Goal: Information Seeking & Learning: Learn about a topic

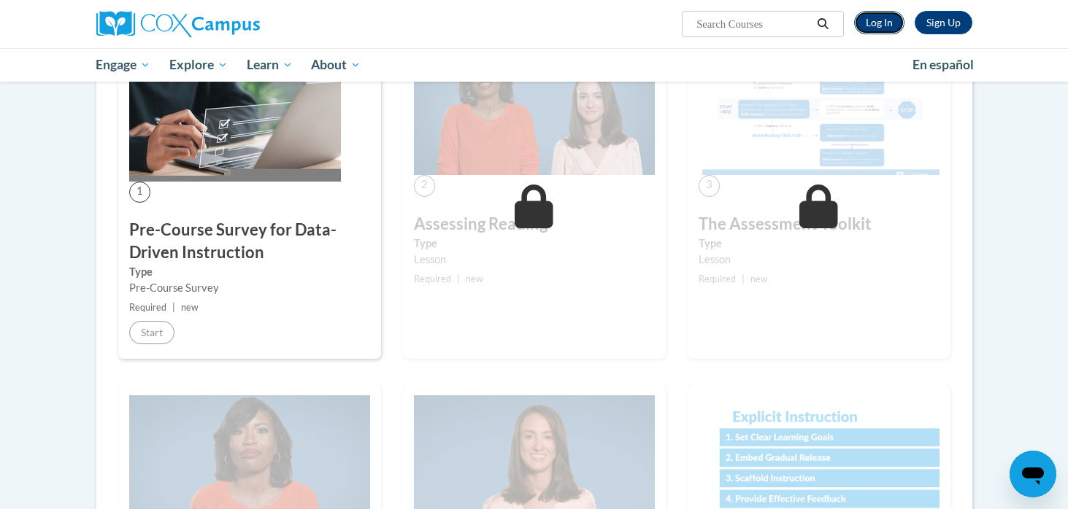
click at [881, 15] on link "Log In" at bounding box center [879, 22] width 50 height 23
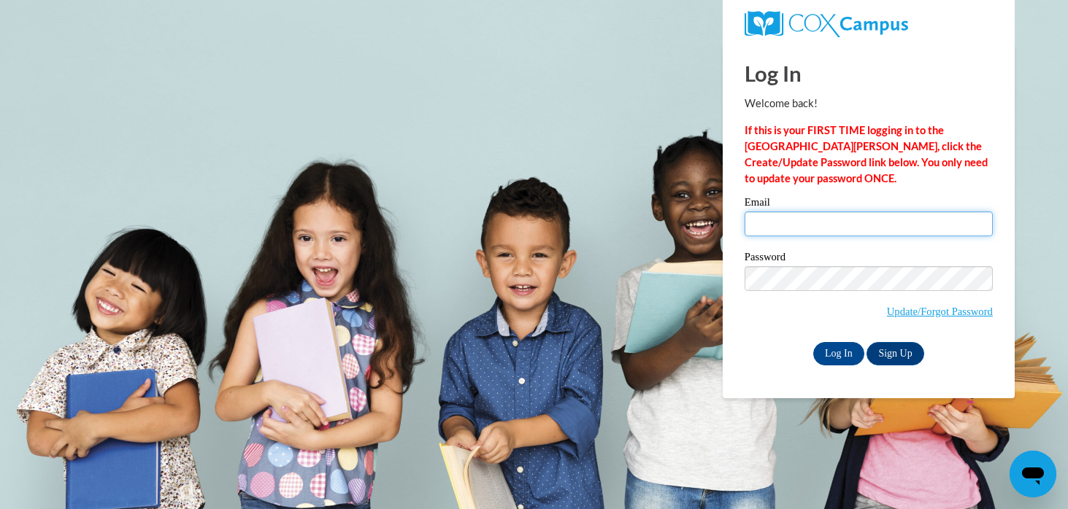
click at [787, 220] on input "Email" at bounding box center [868, 224] width 248 height 25
type input "emiljube@hssdschools.org"
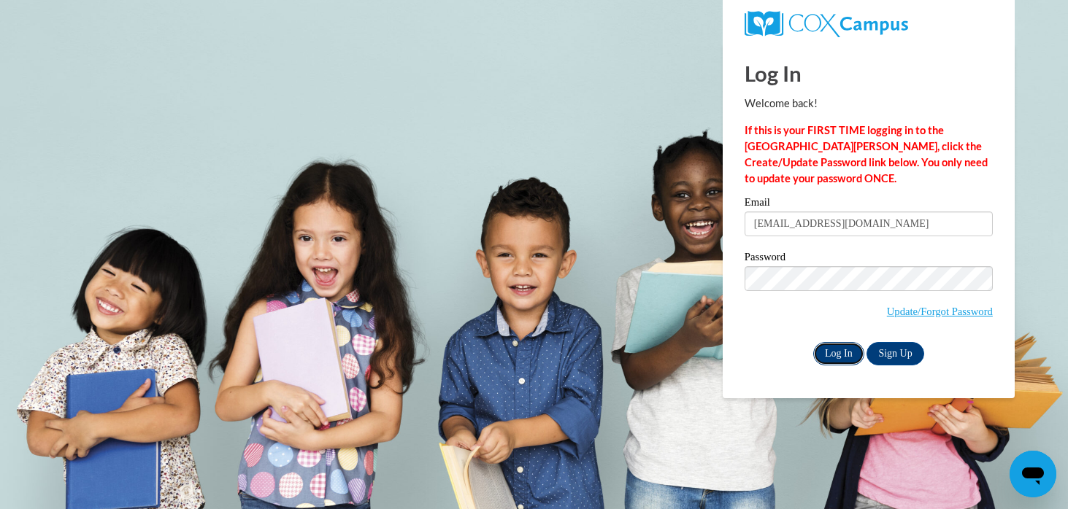
click at [846, 352] on input "Log In" at bounding box center [838, 353] width 51 height 23
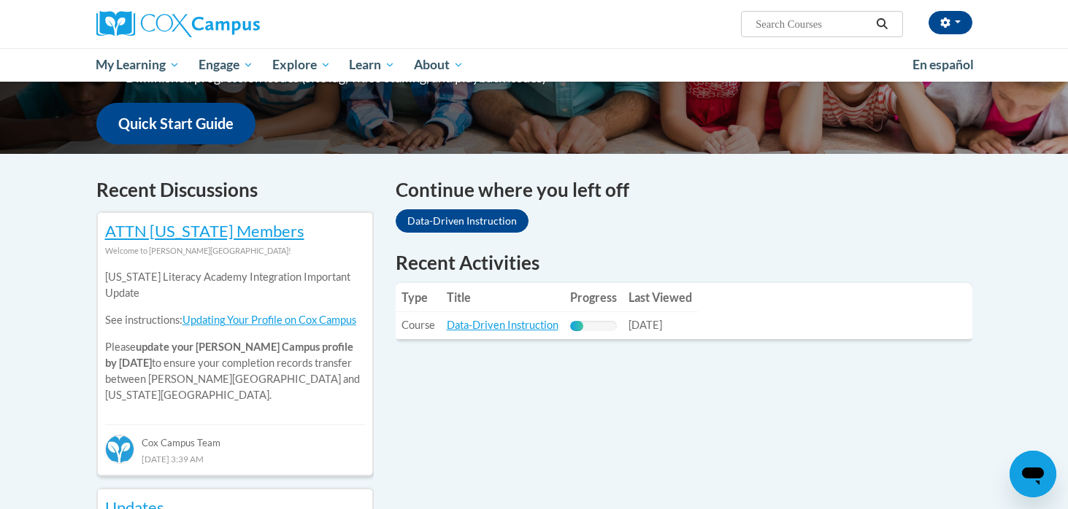
scroll to position [369, 0]
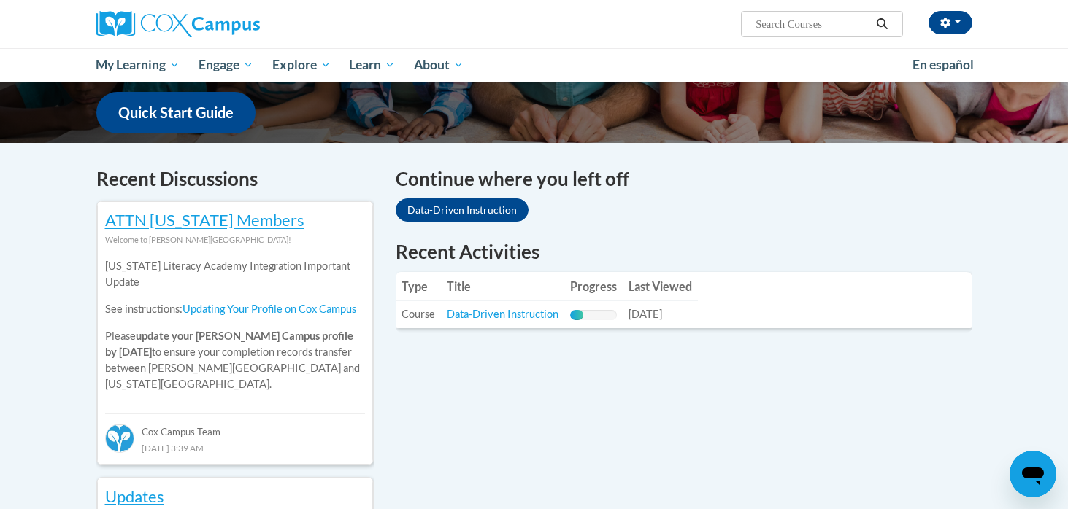
click at [514, 321] on td "Title: Data-Driven Instruction" at bounding box center [502, 314] width 123 height 27
click at [516, 318] on link "Data-Driven Instruction" at bounding box center [503, 314] width 112 height 12
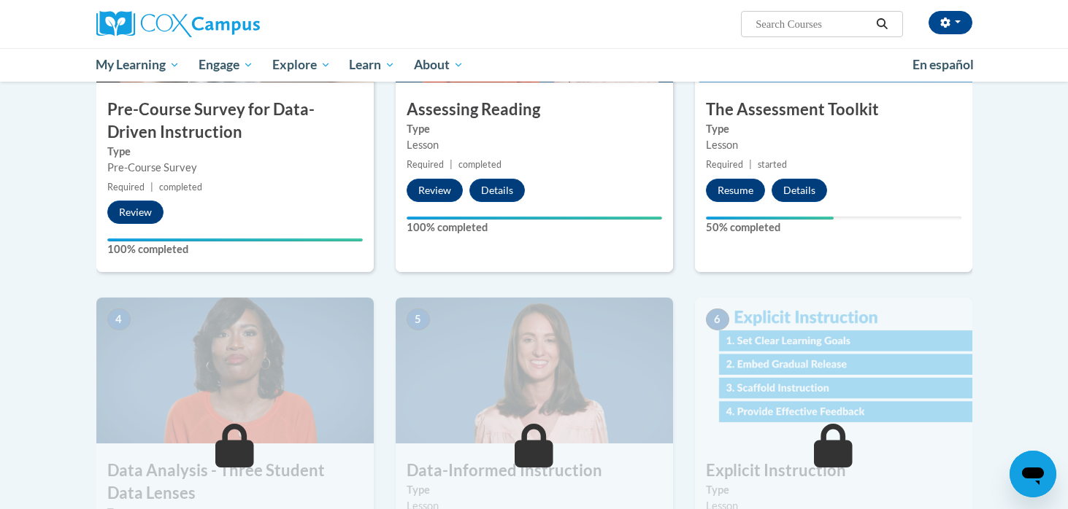
scroll to position [454, 0]
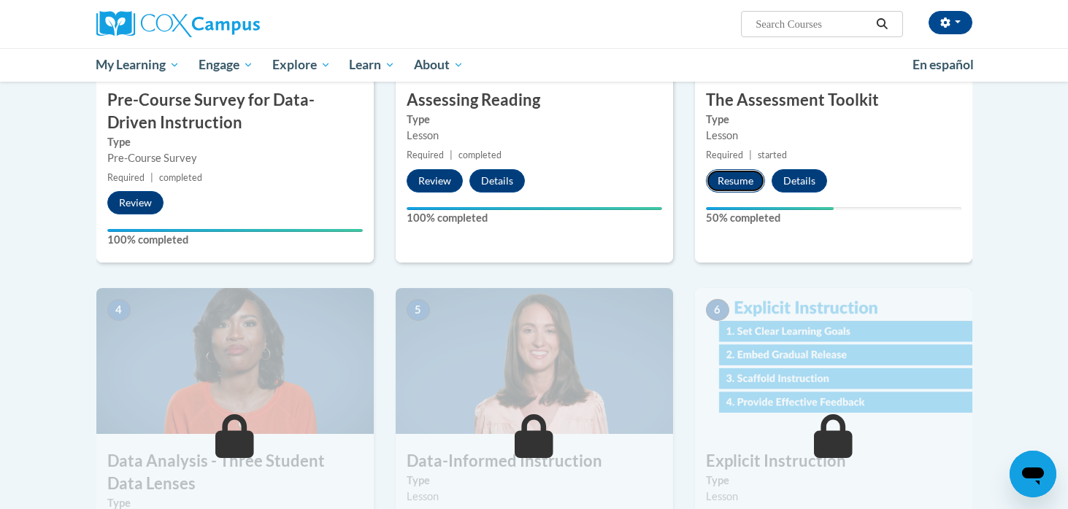
click at [744, 186] on button "Resume" at bounding box center [735, 180] width 59 height 23
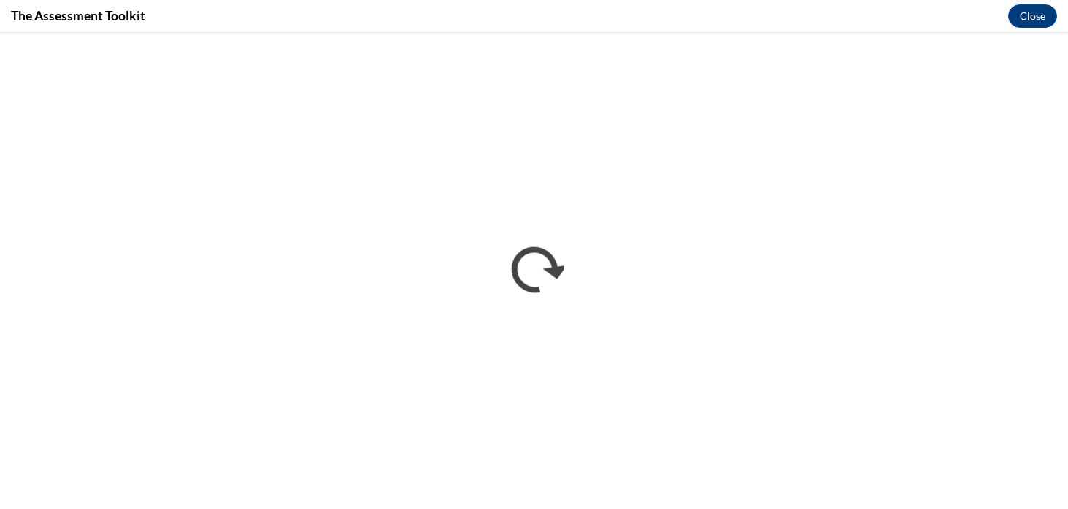
scroll to position [0, 0]
click at [1031, 20] on button "Close" at bounding box center [1032, 15] width 49 height 23
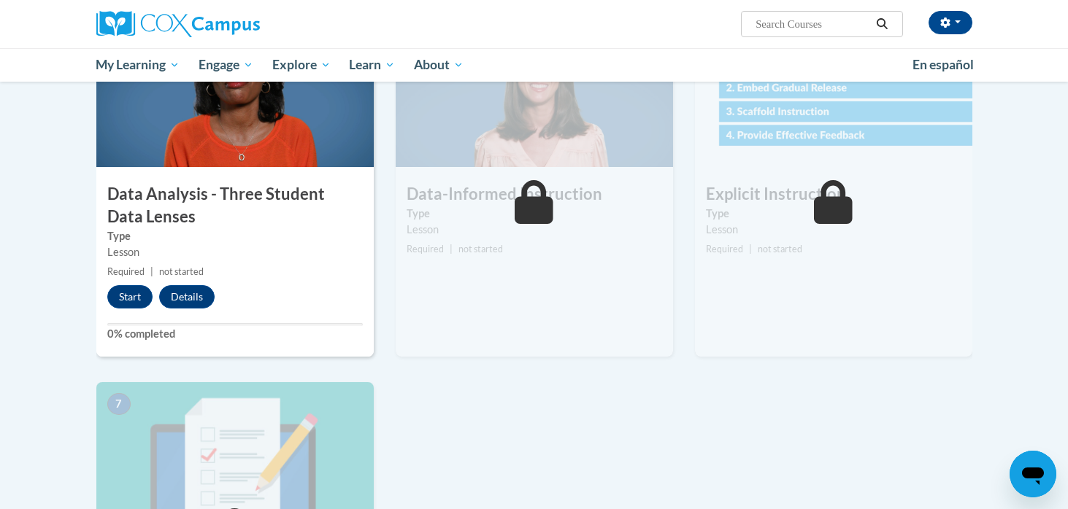
scroll to position [712, 0]
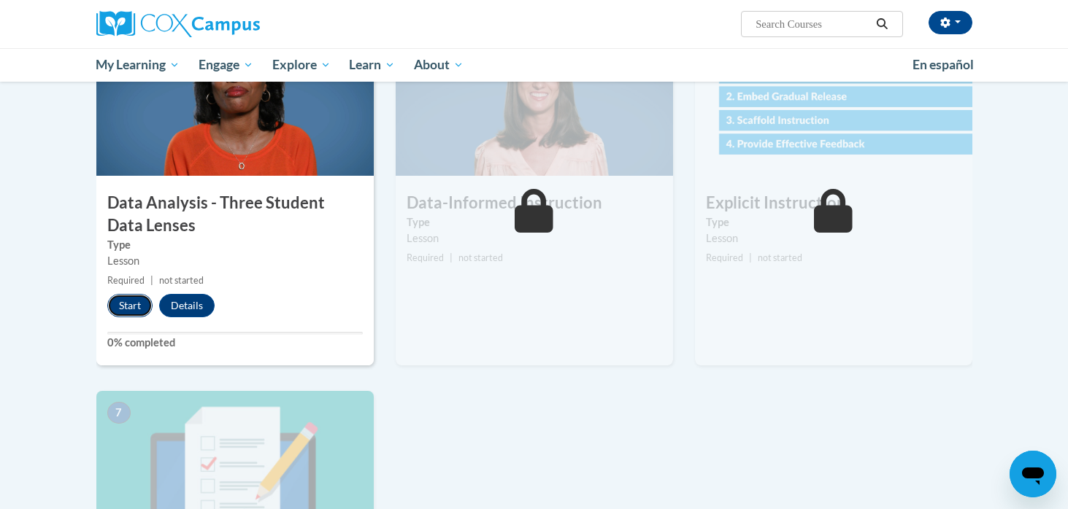
click at [131, 309] on button "Start" at bounding box center [129, 305] width 45 height 23
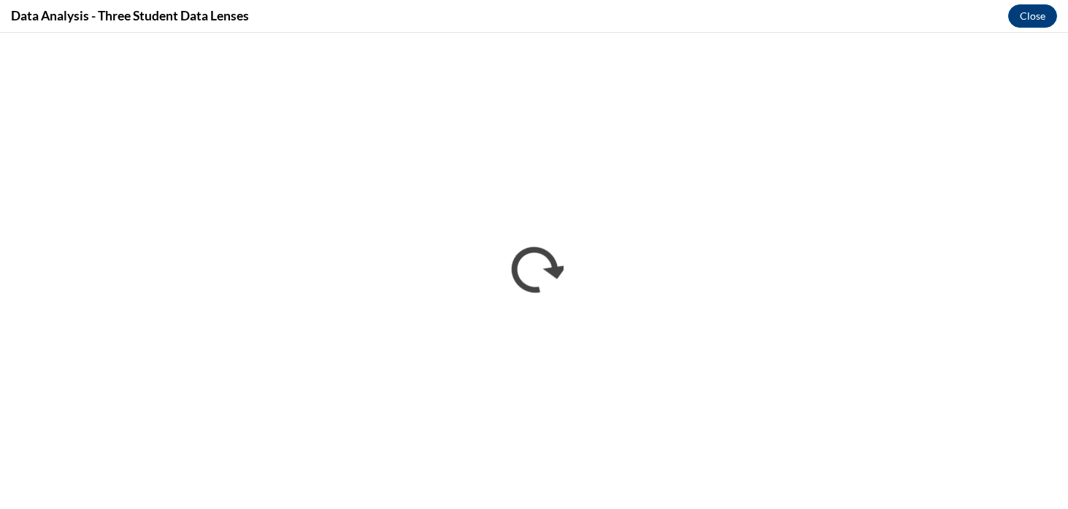
scroll to position [0, 0]
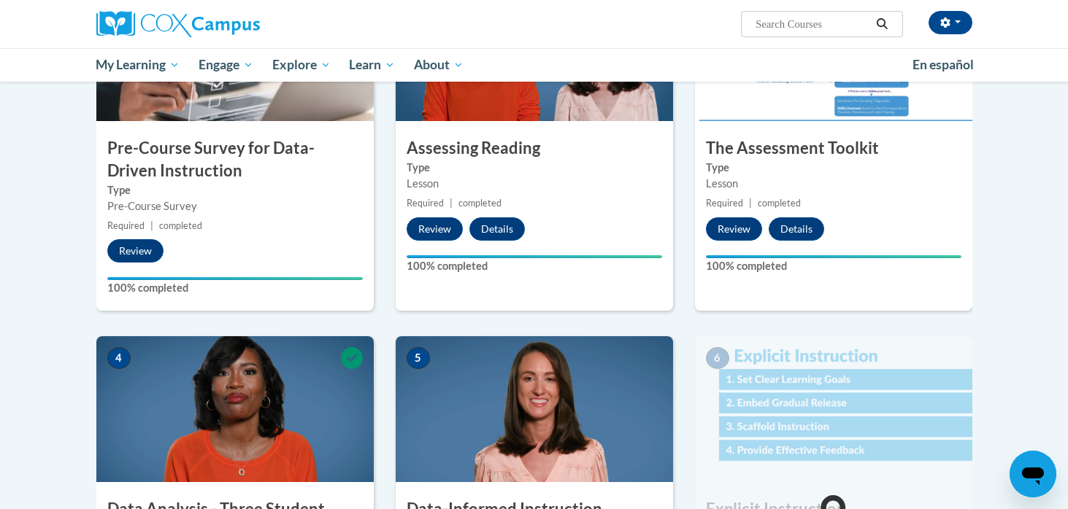
scroll to position [252, 0]
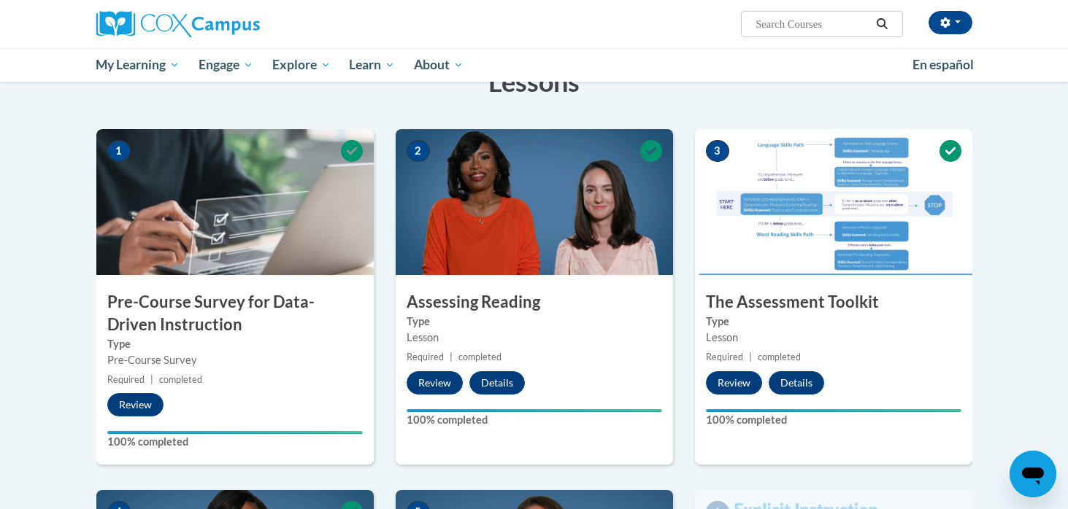
click at [781, 263] on img at bounding box center [833, 202] width 277 height 146
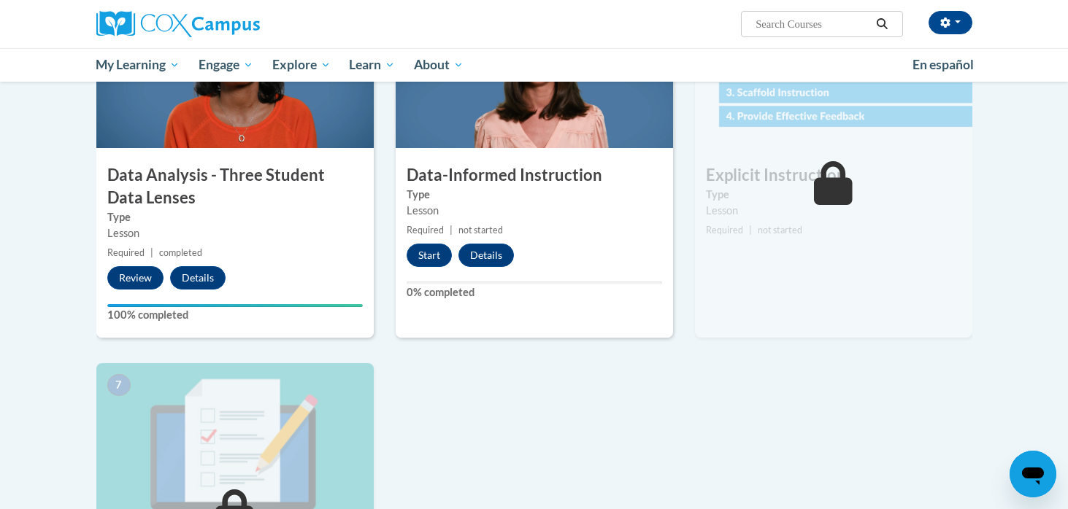
scroll to position [744, 0]
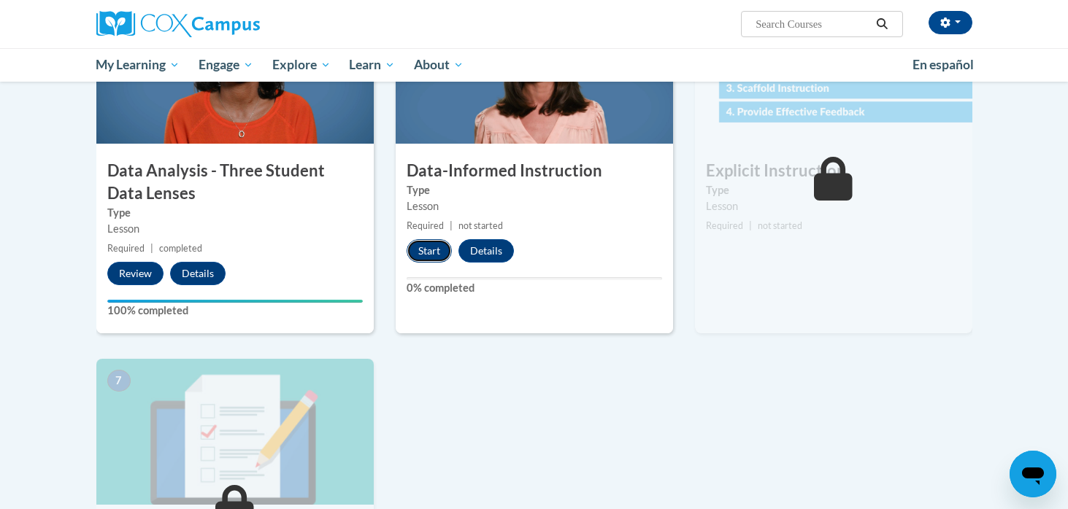
click at [420, 255] on button "Start" at bounding box center [428, 250] width 45 height 23
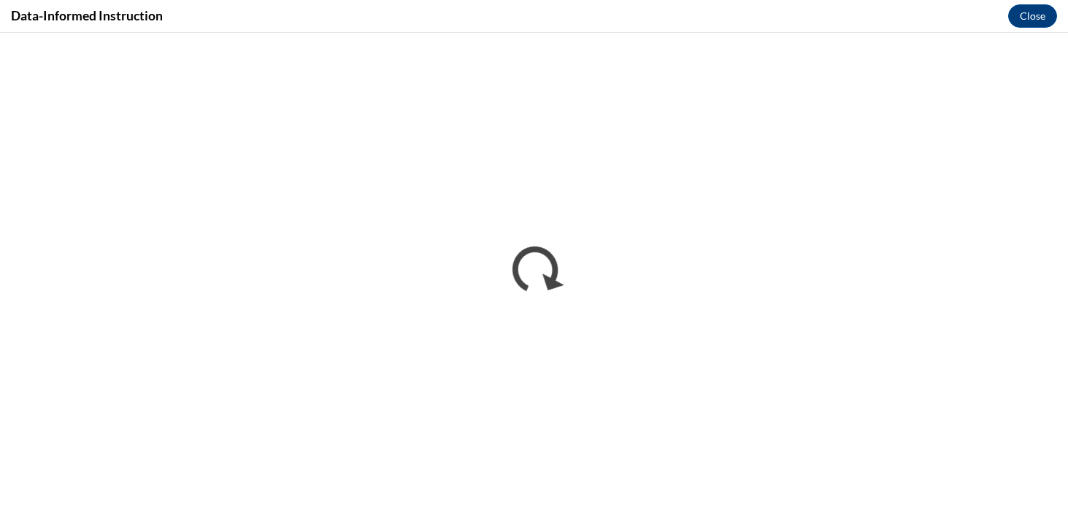
scroll to position [0, 0]
